Goal: Check status: Check status

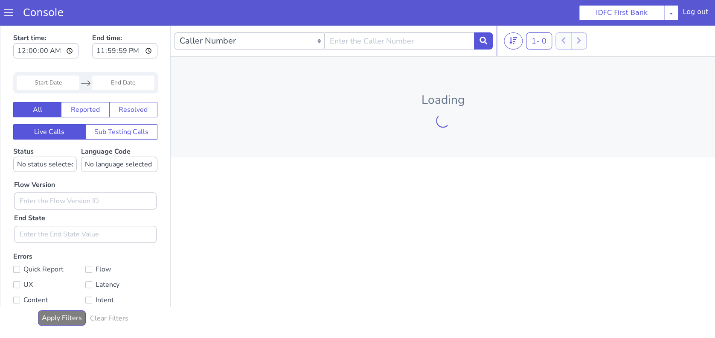
click at [35, 84] on input "Start Date" at bounding box center [48, 82] width 63 height 15
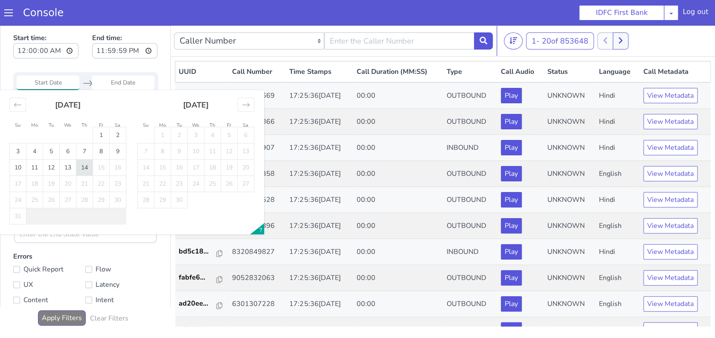
click at [85, 167] on td "14" at bounding box center [84, 168] width 17 height 16
type input "14 Aug 2025"
click at [85, 167] on td "14" at bounding box center [84, 168] width 17 height 16
type input "14 Aug 2025"
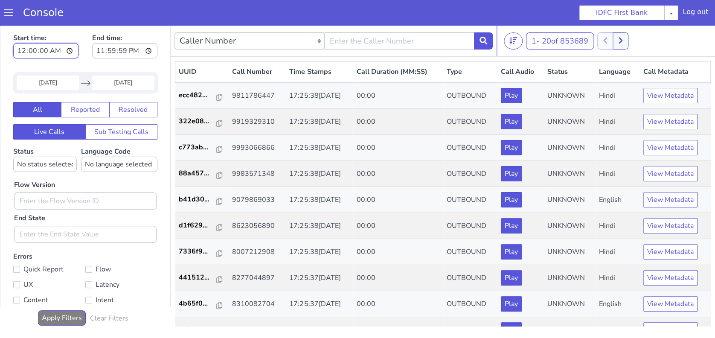
click at [57, 49] on input "00:00:00" at bounding box center [45, 50] width 65 height 15
type input "10:00:00"
click at [138, 48] on input "23:59:59" at bounding box center [124, 50] width 65 height 15
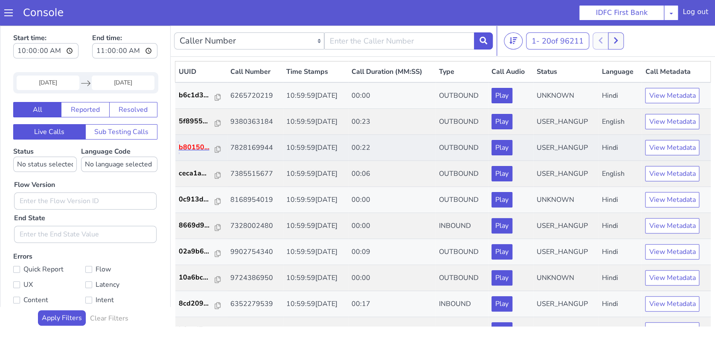
type input "11:00:00"
click at [198, 149] on p "b80150..." at bounding box center [197, 147] width 37 height 10
